Goal: Information Seeking & Learning: Learn about a topic

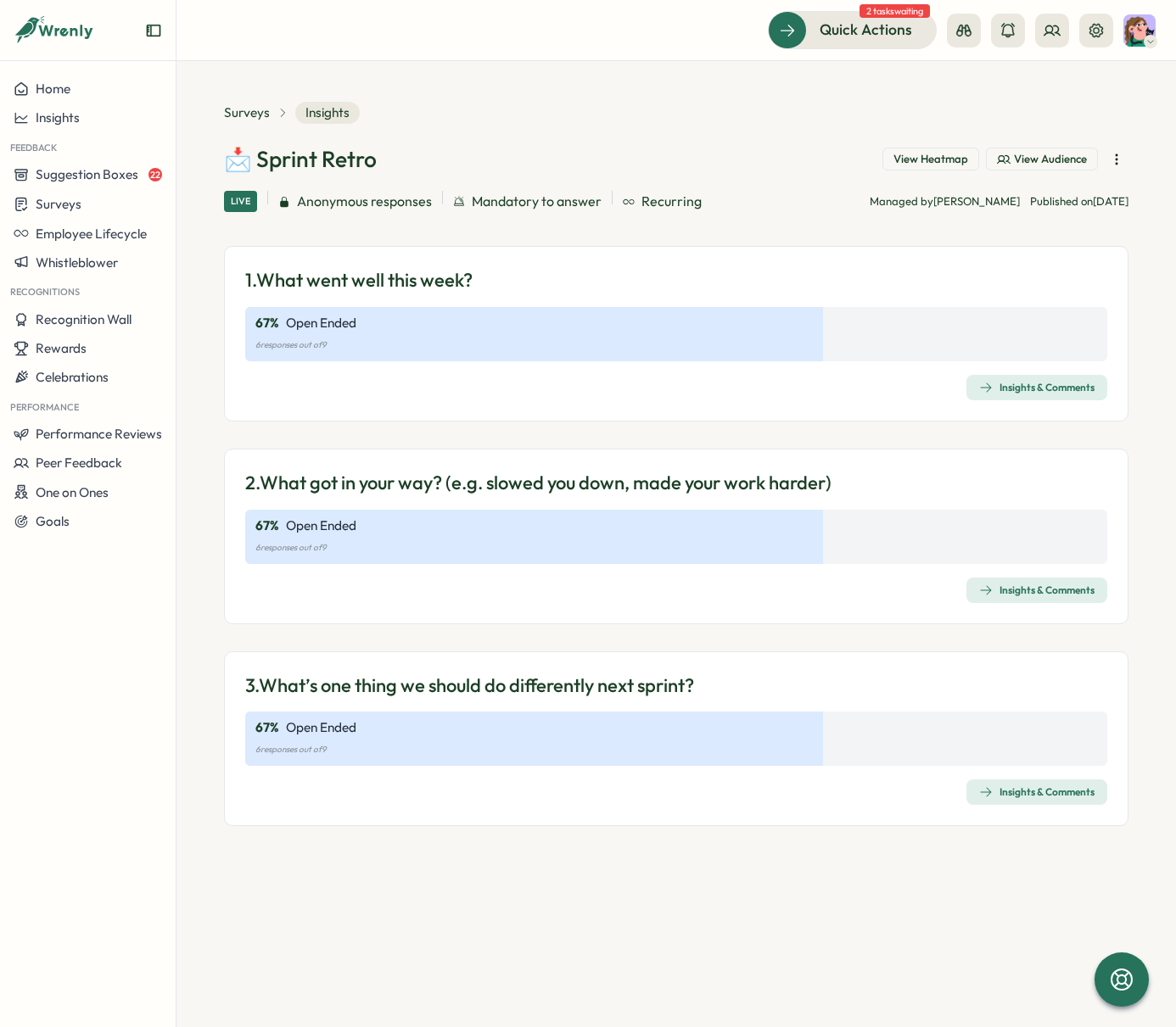
click at [1061, 595] on div "Insights & Comments" at bounding box center [1037, 590] width 115 height 14
click at [1006, 385] on div "Insights & Comments" at bounding box center [1037, 387] width 115 height 14
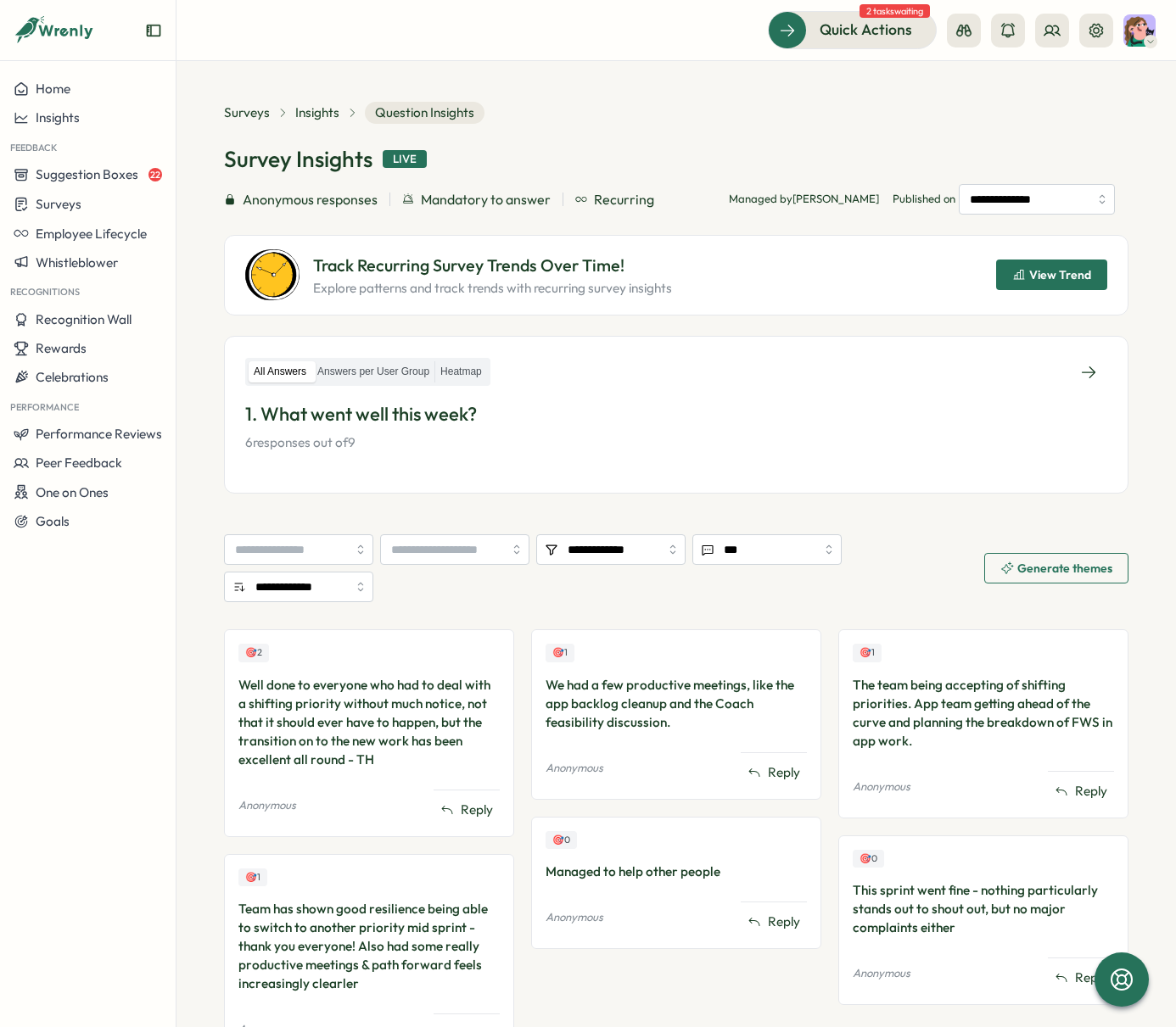
scroll to position [91, 0]
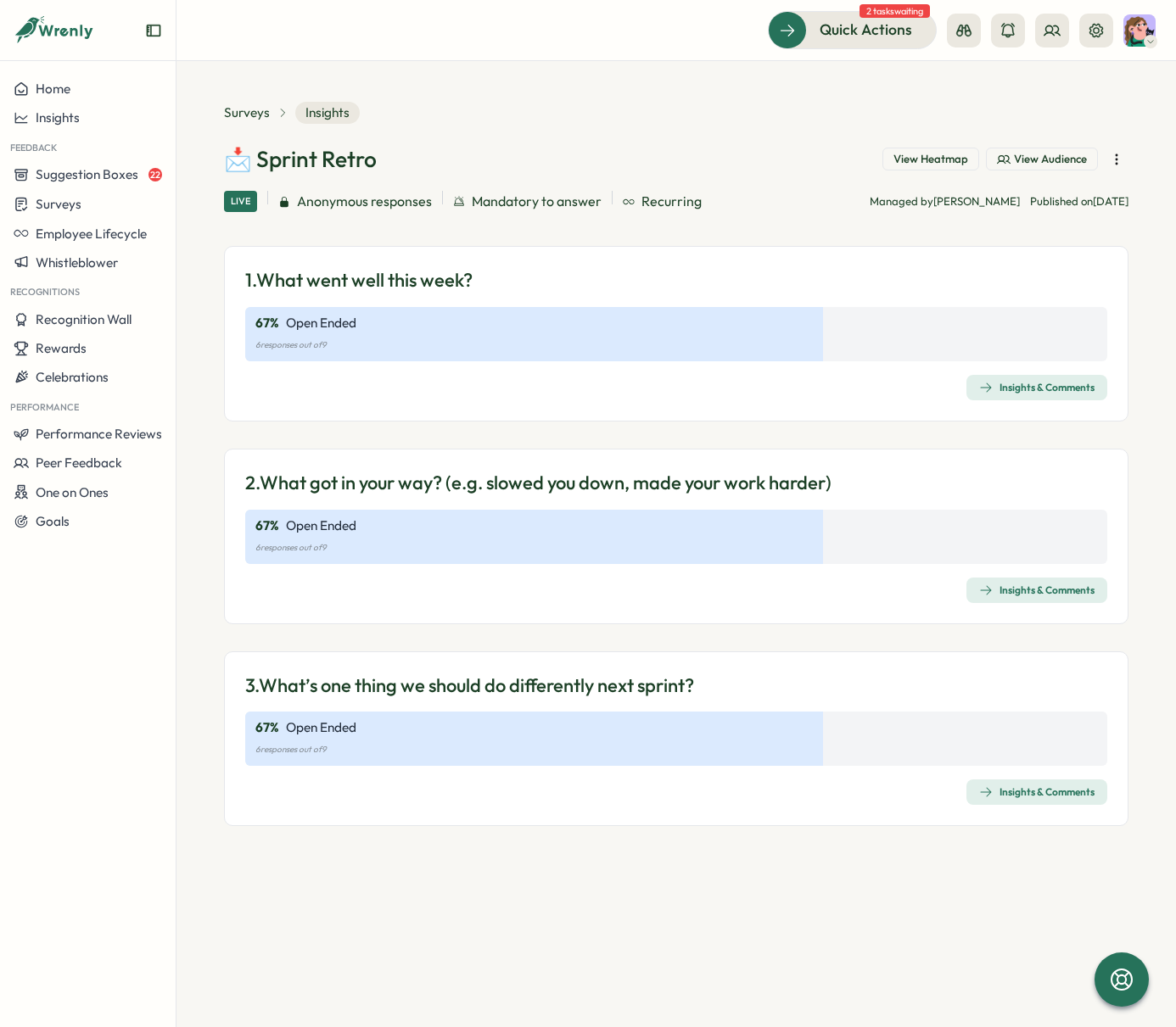
click at [1003, 790] on div "Insights & Comments" at bounding box center [1037, 792] width 115 height 14
